Goal: Task Accomplishment & Management: Use online tool/utility

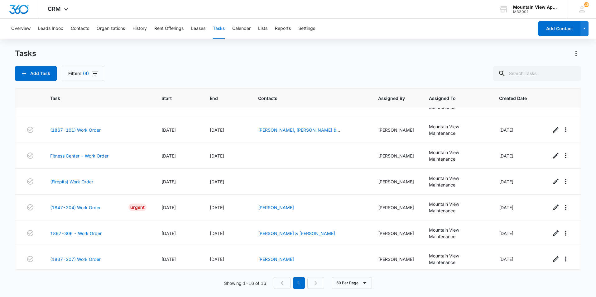
scroll to position [156, 0]
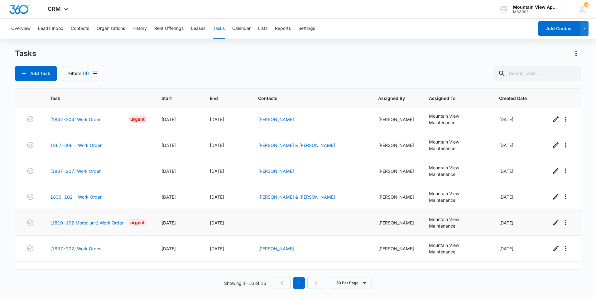
scroll to position [259, 0]
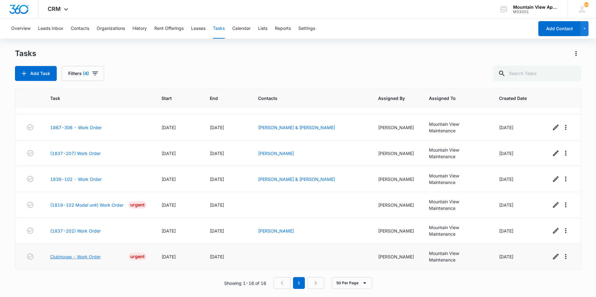
click at [91, 258] on link "Clubhouse - Work Order" at bounding box center [75, 257] width 51 height 7
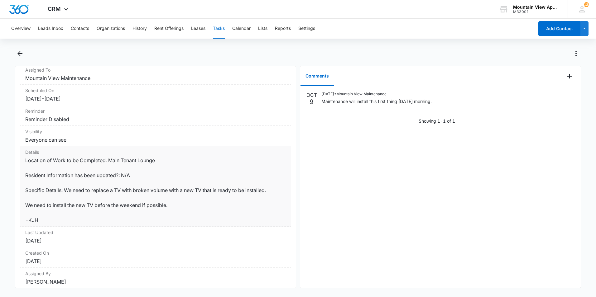
scroll to position [84, 0]
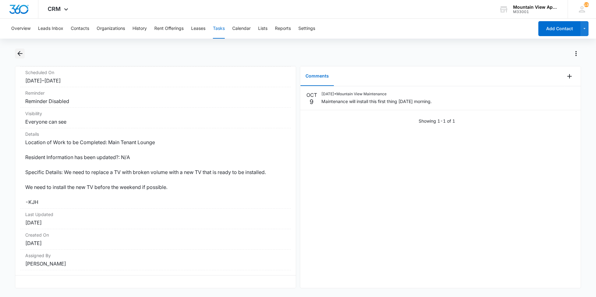
click at [19, 53] on icon "Back" at bounding box center [19, 53] width 7 height 7
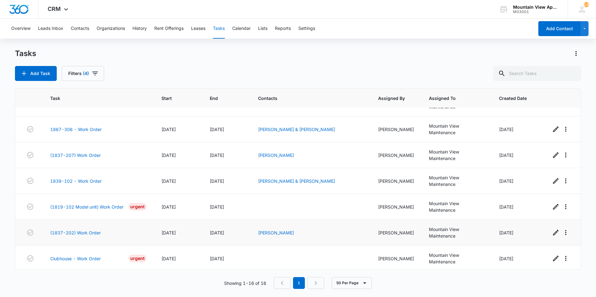
scroll to position [259, 0]
